Goal: Task Accomplishment & Management: Manage account settings

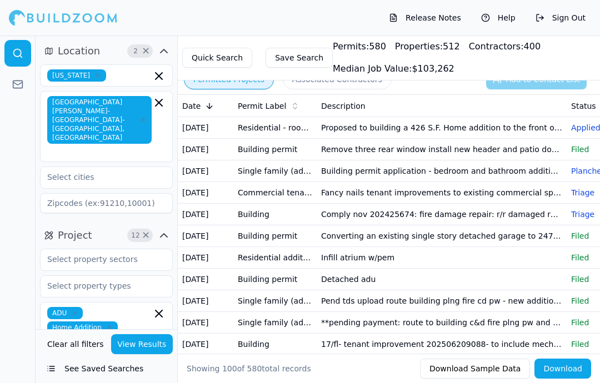
click at [353, 252] on td "Infill atrium w/pem" at bounding box center [442, 258] width 250 height 22
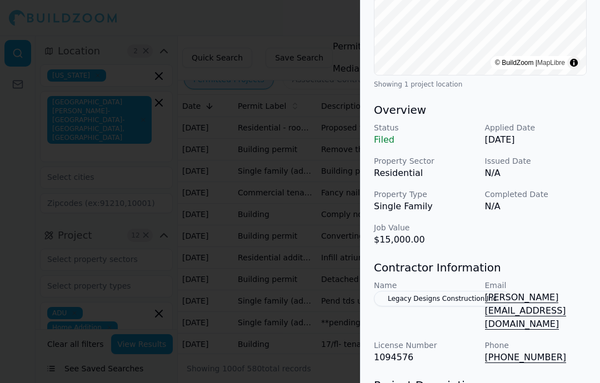
scroll to position [283, 0]
click at [208, 171] on div at bounding box center [300, 191] width 600 height 383
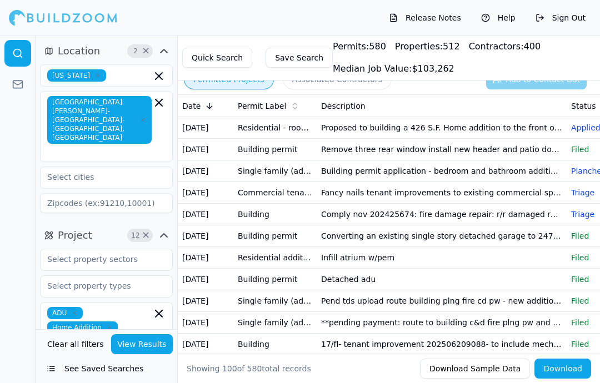
click at [265, 273] on td "Building permit" at bounding box center [274, 280] width 83 height 22
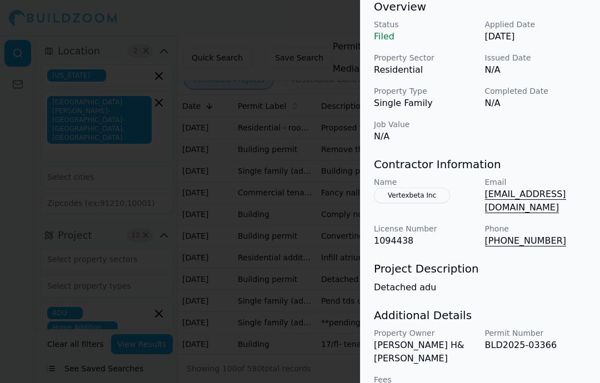
scroll to position [386, 0]
click at [300, 279] on div at bounding box center [300, 191] width 600 height 383
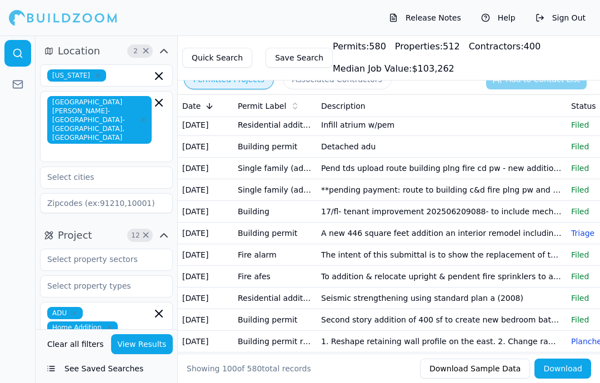
scroll to position [132, 0]
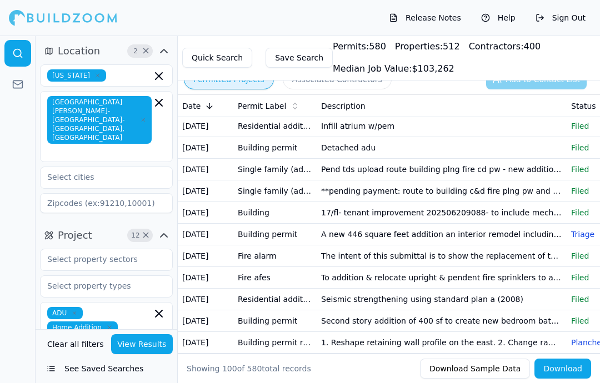
click at [331, 212] on td "17/fl- tenant improvement 202506209088- to include mechanical addition (1) ddva…" at bounding box center [442, 213] width 250 height 22
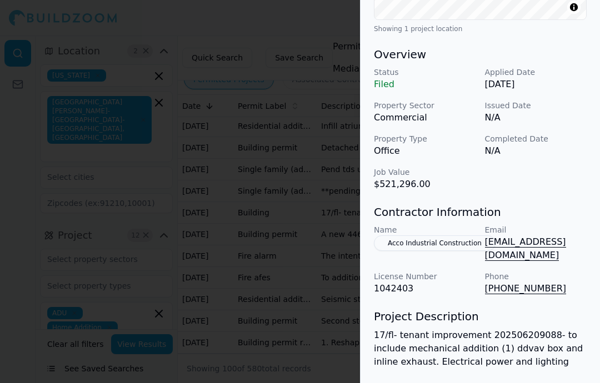
scroll to position [336, 0]
click at [235, 246] on div at bounding box center [300, 191] width 600 height 383
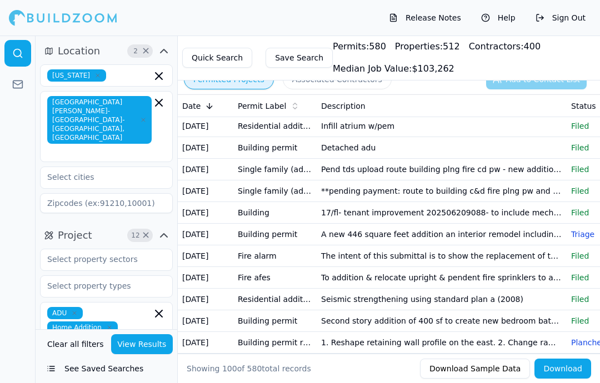
click at [277, 236] on td "Building permit" at bounding box center [274, 235] width 83 height 22
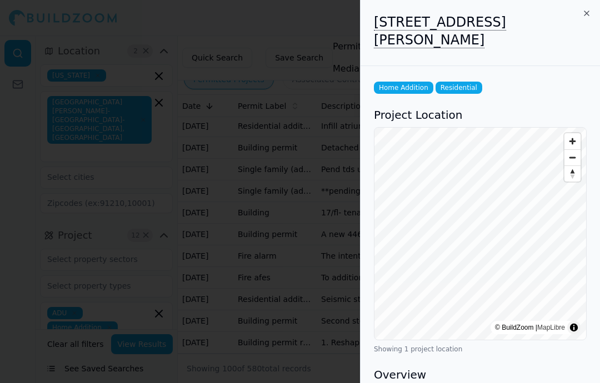
scroll to position [0, 0]
click at [240, 223] on div at bounding box center [300, 191] width 600 height 383
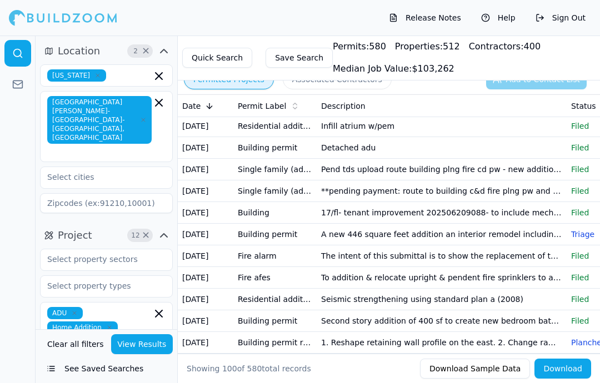
click at [290, 186] on td "Single family (addition) - add/alter" at bounding box center [274, 192] width 83 height 22
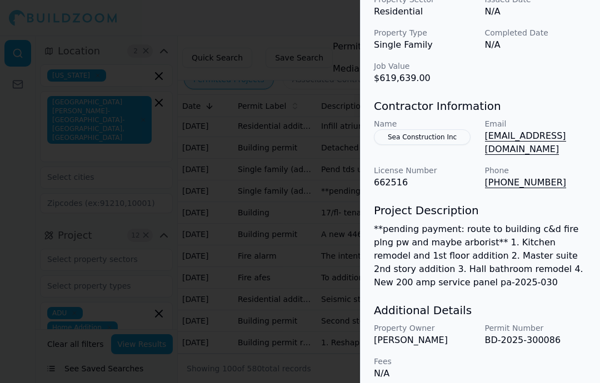
scroll to position [441, 0]
click at [289, 251] on div at bounding box center [300, 191] width 600 height 383
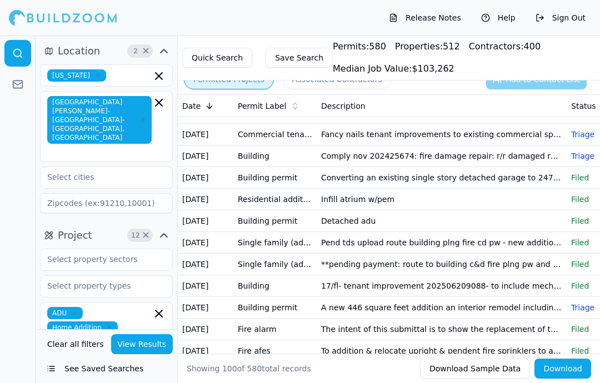
scroll to position [54, 0]
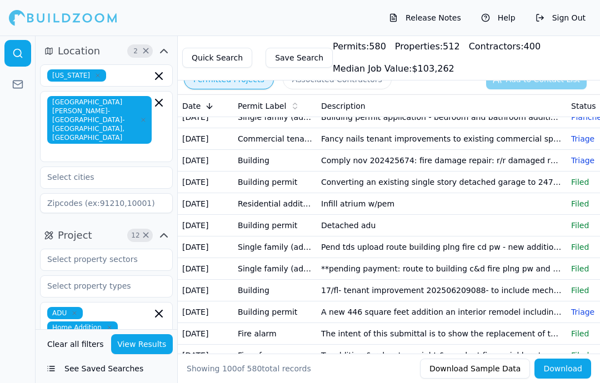
click at [290, 197] on td "Residential additions" at bounding box center [274, 204] width 83 height 22
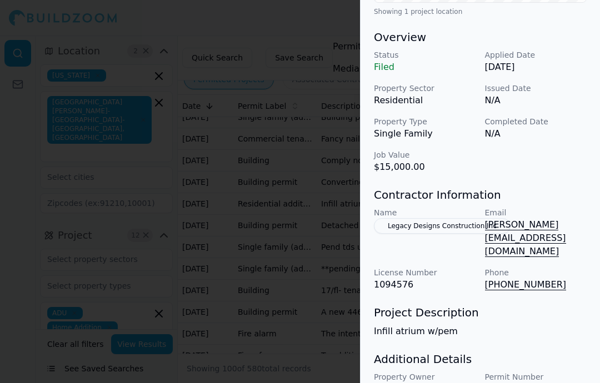
scroll to position [355, 0]
click at [453, 219] on button "Legacy Designs Construction Inc" at bounding box center [442, 227] width 137 height 16
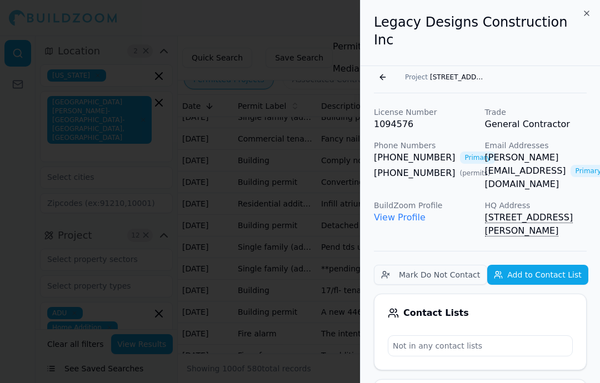
scroll to position [0, 0]
click at [386, 68] on button "Go back" at bounding box center [383, 77] width 18 height 18
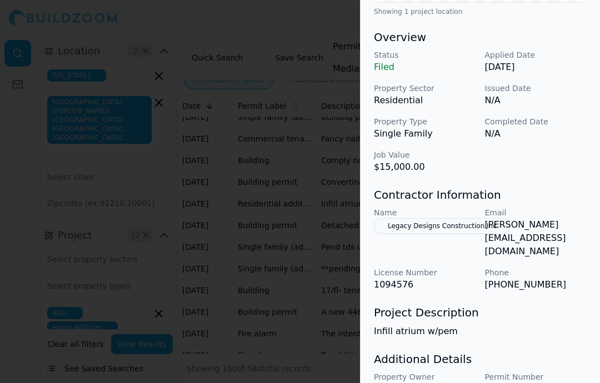
scroll to position [355, 0]
click at [244, 191] on div at bounding box center [300, 191] width 600 height 383
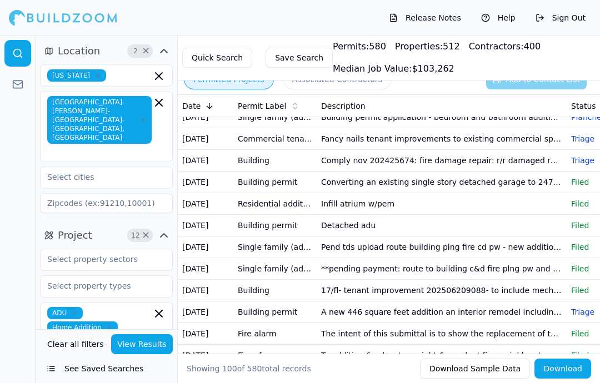
scroll to position [27, 0]
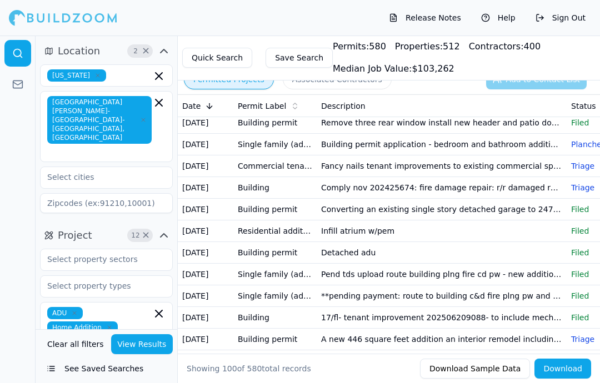
click at [261, 210] on td "Building permit" at bounding box center [274, 210] width 83 height 22
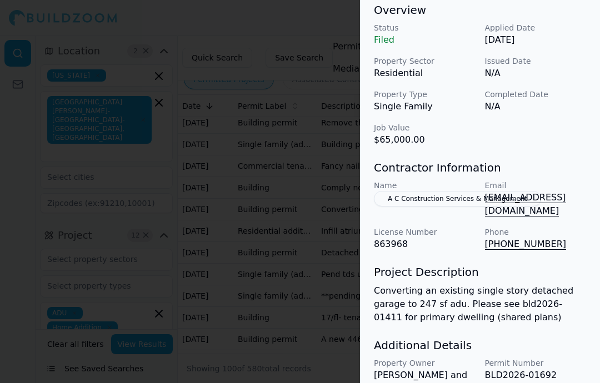
scroll to position [396, 0]
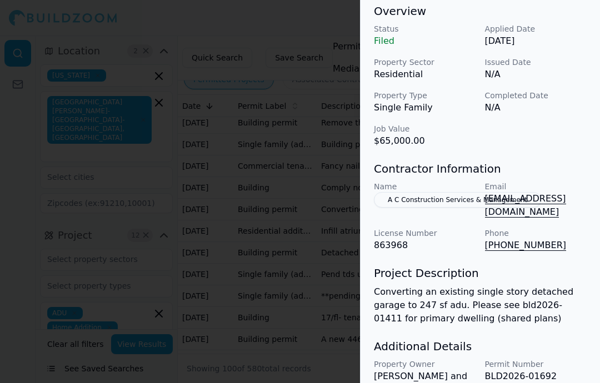
click at [283, 202] on div at bounding box center [300, 191] width 600 height 383
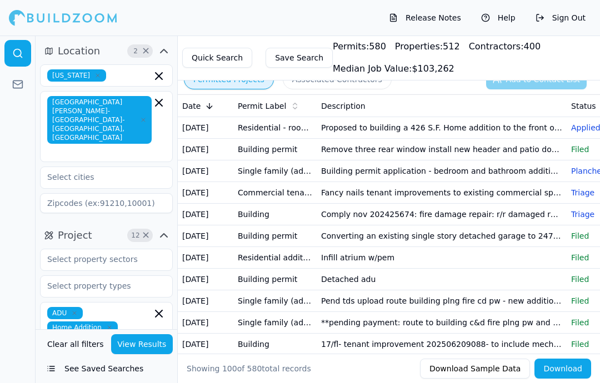
scroll to position [0, 0]
click at [295, 127] on td "Residential - room addition w/subs" at bounding box center [274, 128] width 83 height 22
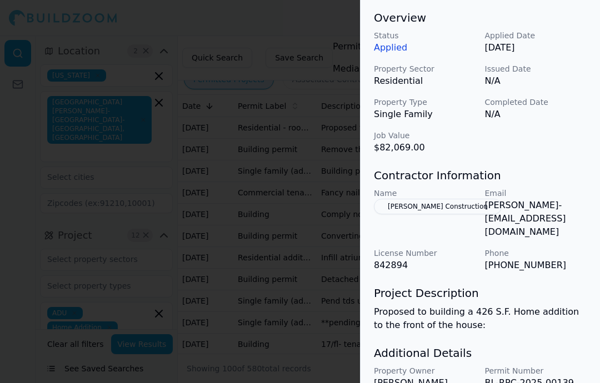
scroll to position [372, 0]
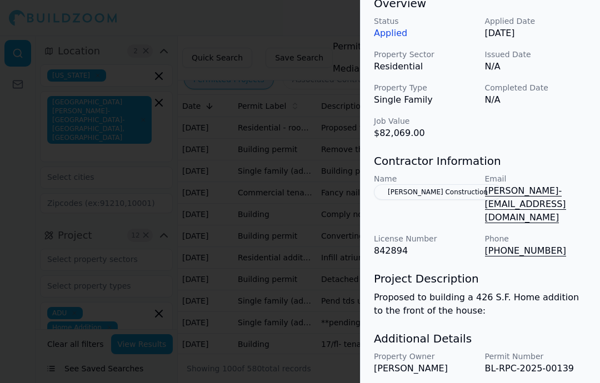
click at [322, 172] on div at bounding box center [300, 191] width 600 height 383
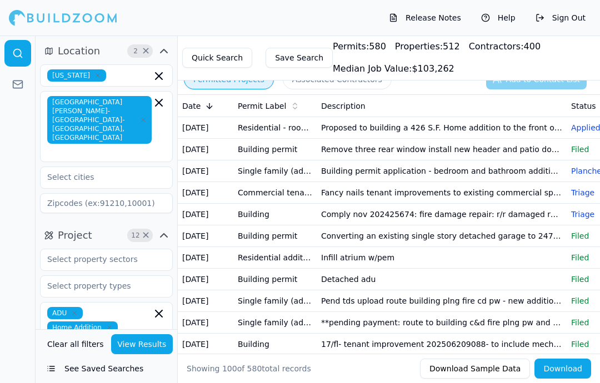
click at [376, 150] on td "Remove three rear window install new header and patio door. Install new header …" at bounding box center [442, 150] width 250 height 22
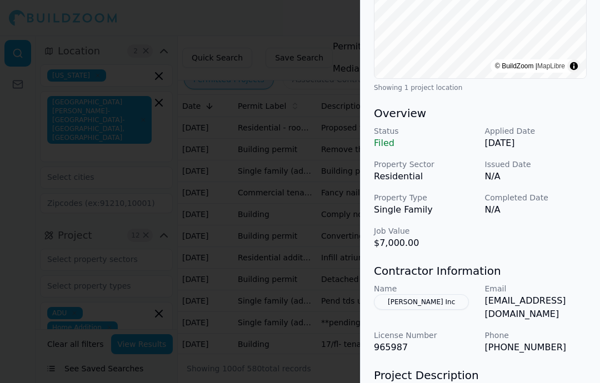
scroll to position [267, 0]
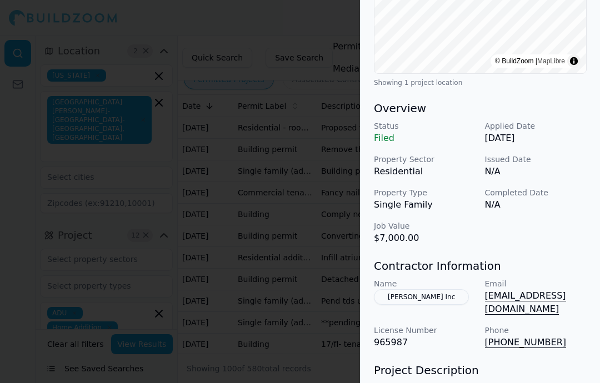
click at [312, 207] on div at bounding box center [300, 191] width 600 height 383
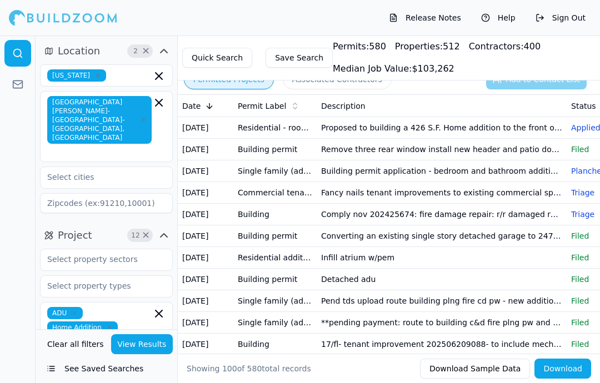
click at [396, 168] on td "Building permit application - bedroom and bathroom addition: addition of one (1…" at bounding box center [442, 172] width 250 height 22
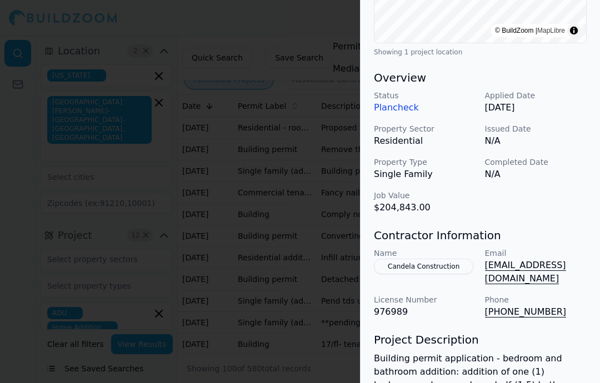
scroll to position [314, 0]
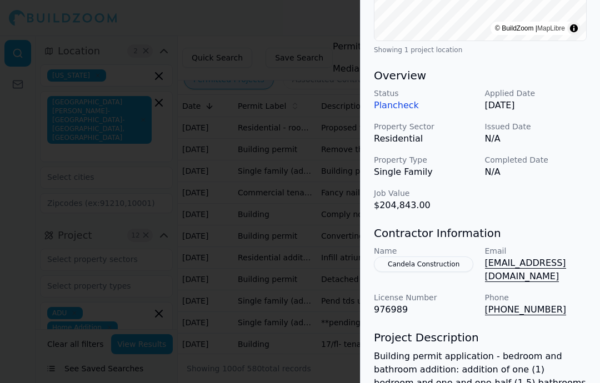
click at [297, 232] on div at bounding box center [300, 191] width 600 height 383
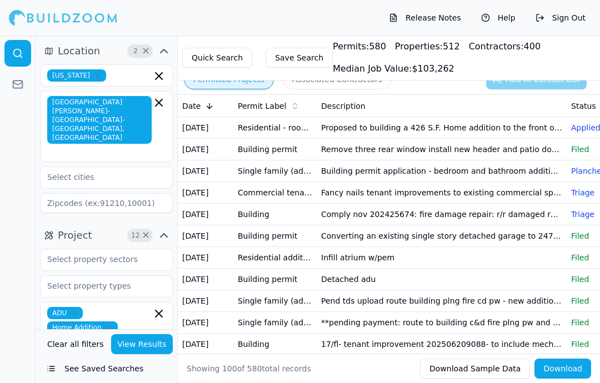
click at [343, 197] on td "Fancy nails tenant improvements to existing commercial space" at bounding box center [442, 193] width 250 height 22
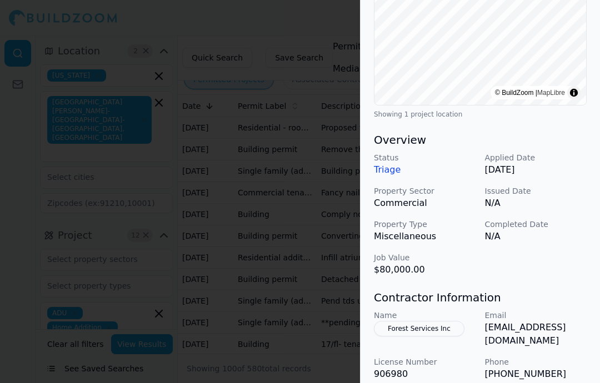
scroll to position [280, 0]
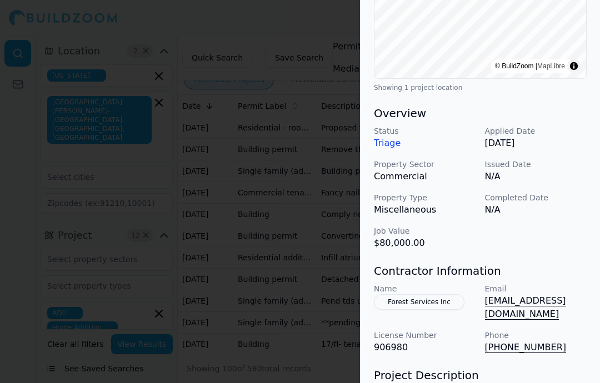
click at [305, 221] on div at bounding box center [300, 191] width 600 height 383
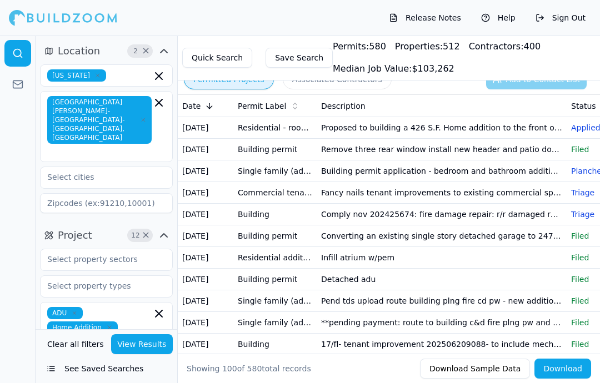
click at [389, 213] on td "Comply nov 202425674: fire damage repair: r/r damaged roofing roof sheathing & …" at bounding box center [442, 215] width 250 height 22
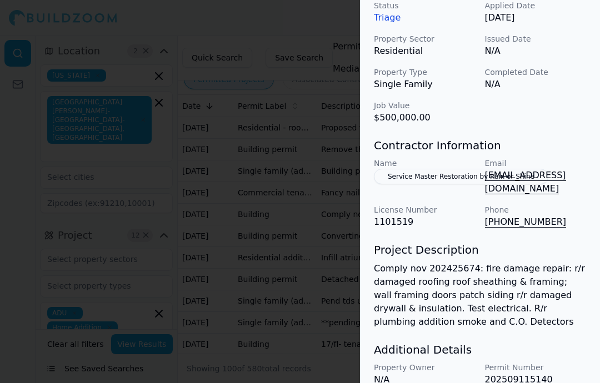
scroll to position [417, 0]
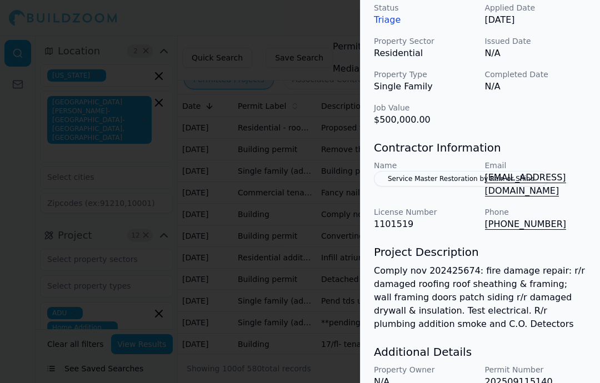
click at [450, 171] on button "Service Master Restoration by Rain or Shine" at bounding box center [461, 179] width 174 height 16
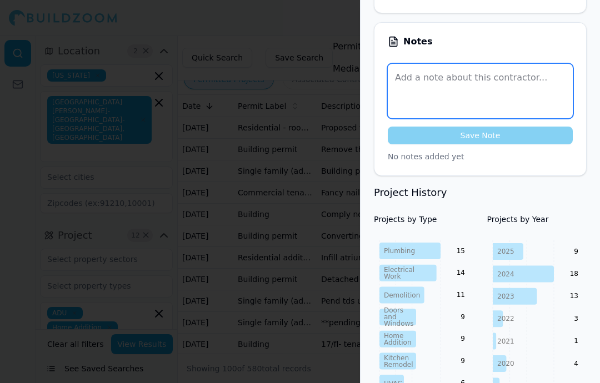
click at [476, 64] on textarea at bounding box center [480, 91] width 185 height 54
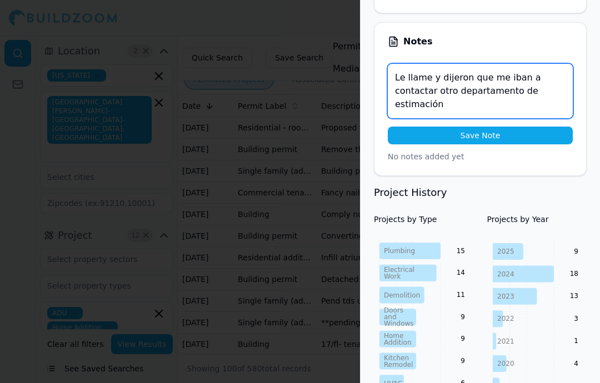
click at [426, 64] on textarea "Le llame y dijeron que me iban a contactar otro departamento de estimacion" at bounding box center [480, 91] width 185 height 54
type textarea "Le llame el pasado viernes y dijeron que me iban a contactar otro departamento …"
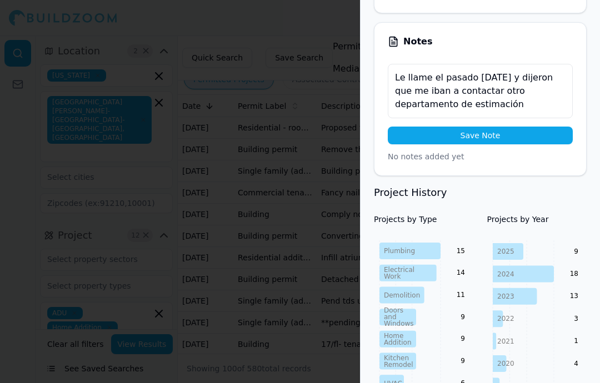
click at [496, 127] on button "Save Note" at bounding box center [480, 136] width 185 height 18
